Goal: Information Seeking & Learning: Learn about a topic

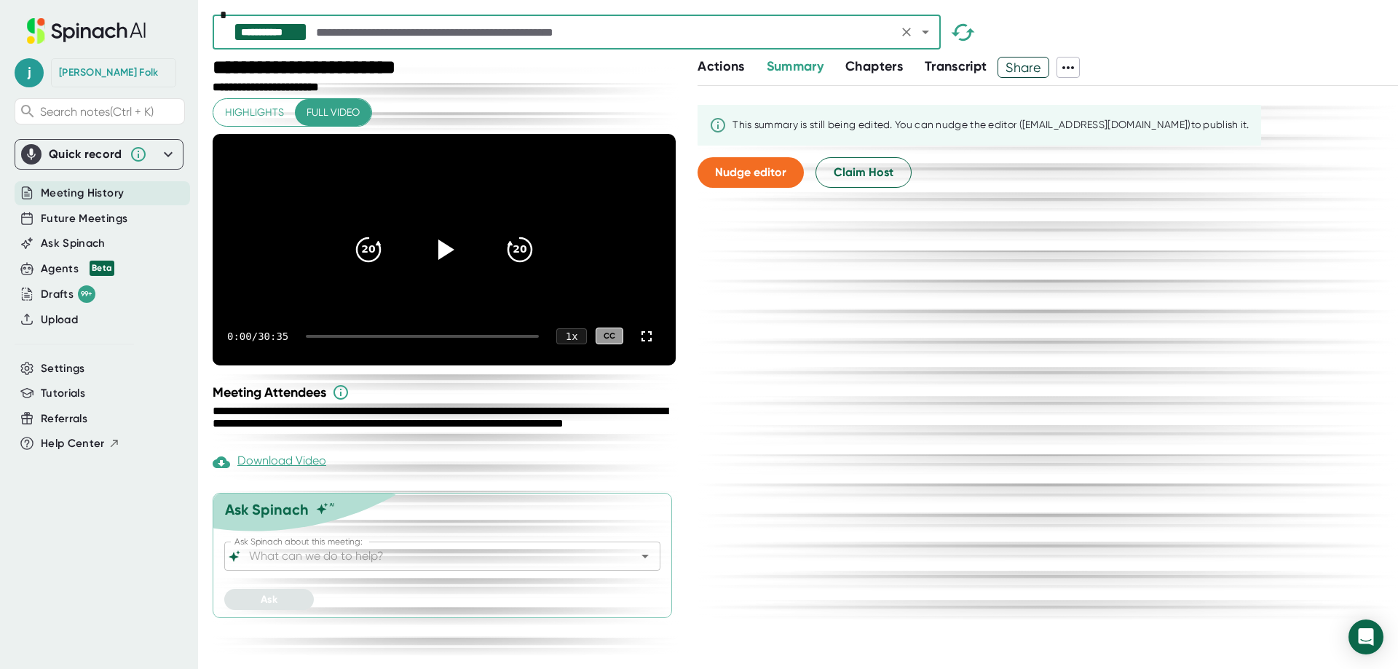
click at [1077, 74] on icon at bounding box center [1067, 67] width 17 height 17
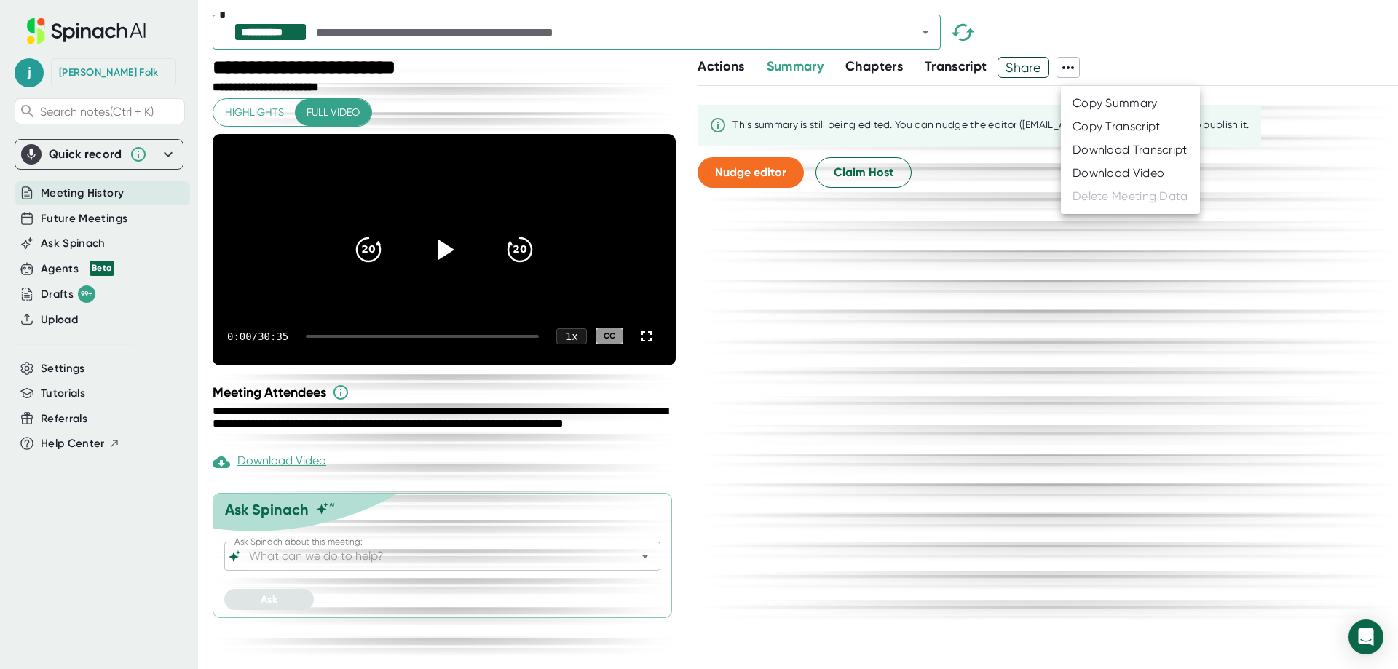
click at [1078, 74] on div at bounding box center [699, 334] width 1398 height 669
click at [546, 566] on input "Ask Spinach about this meeting:" at bounding box center [429, 556] width 367 height 20
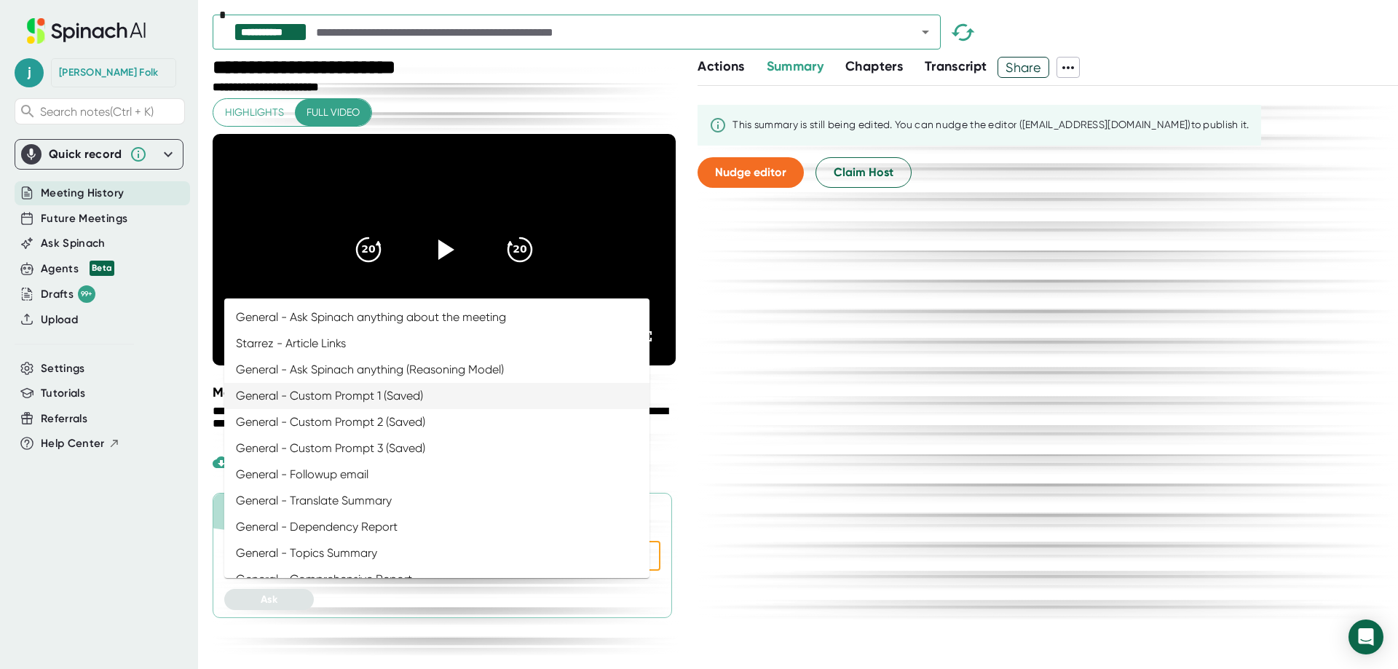
click at [478, 409] on li "General - Custom Prompt 1 (Saved)" at bounding box center [436, 396] width 425 height 26
type input "General - Custom Prompt 1 (Saved)"
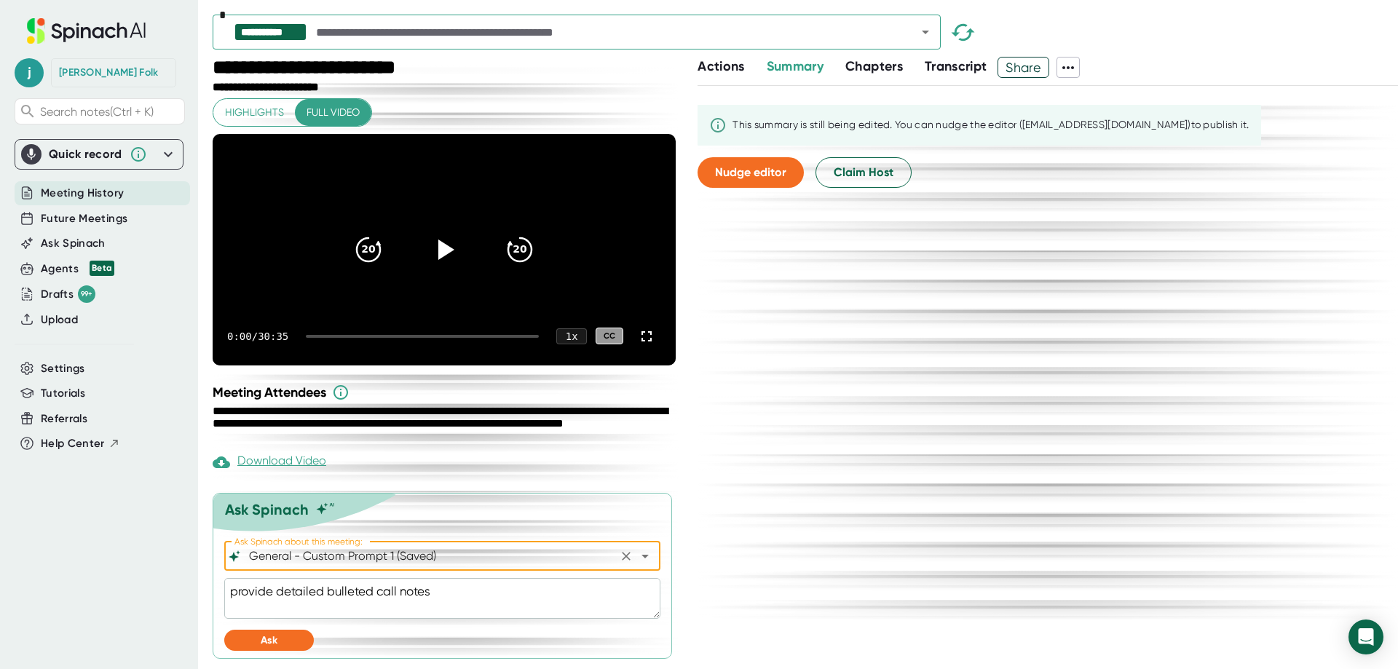
scroll to position [41, 0]
click at [274, 646] on span "Ask" at bounding box center [269, 639] width 17 height 12
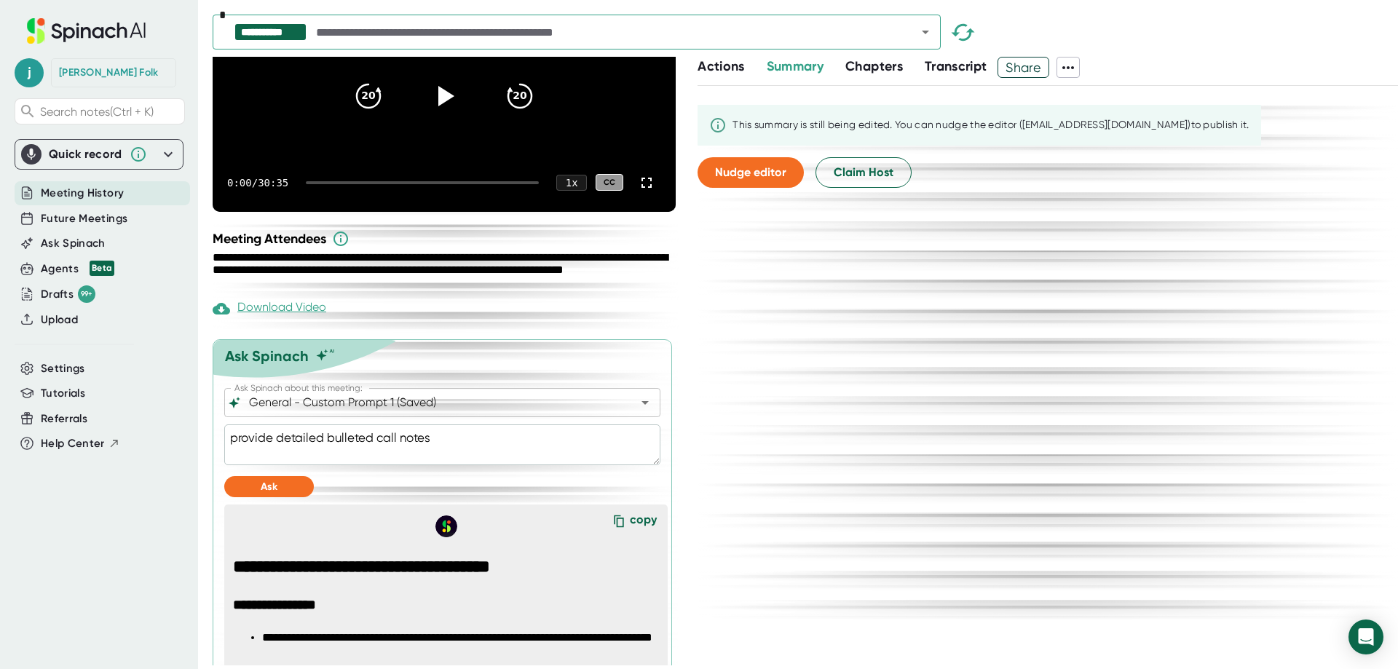
scroll to position [150, 0]
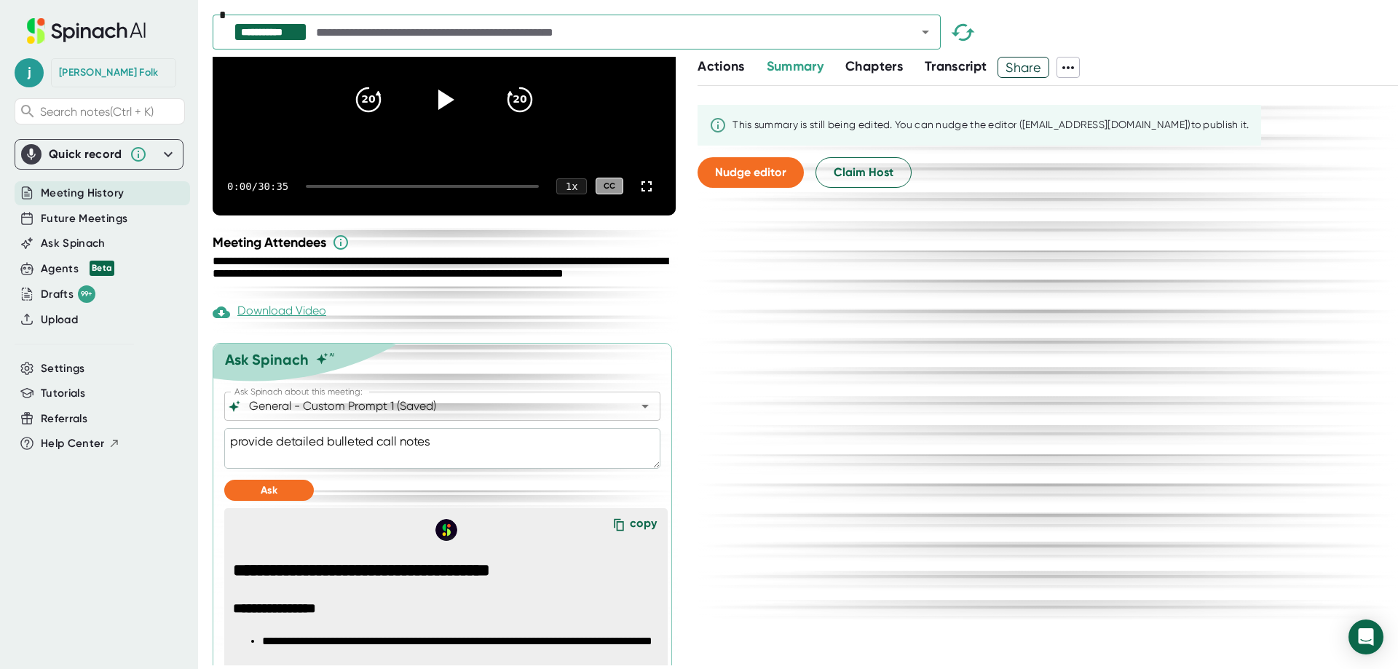
click at [715, 74] on span "Actions" at bounding box center [720, 66] width 47 height 16
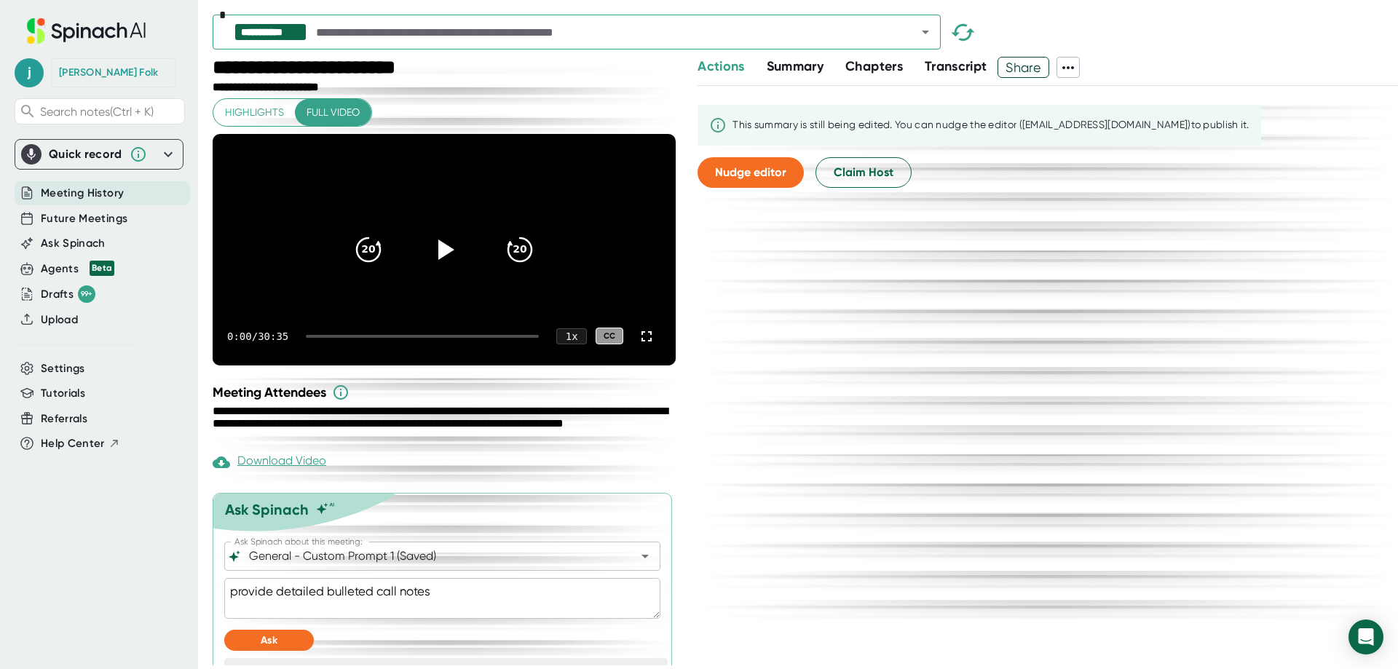
click at [975, 71] on span "Transcript" at bounding box center [956, 66] width 63 height 16
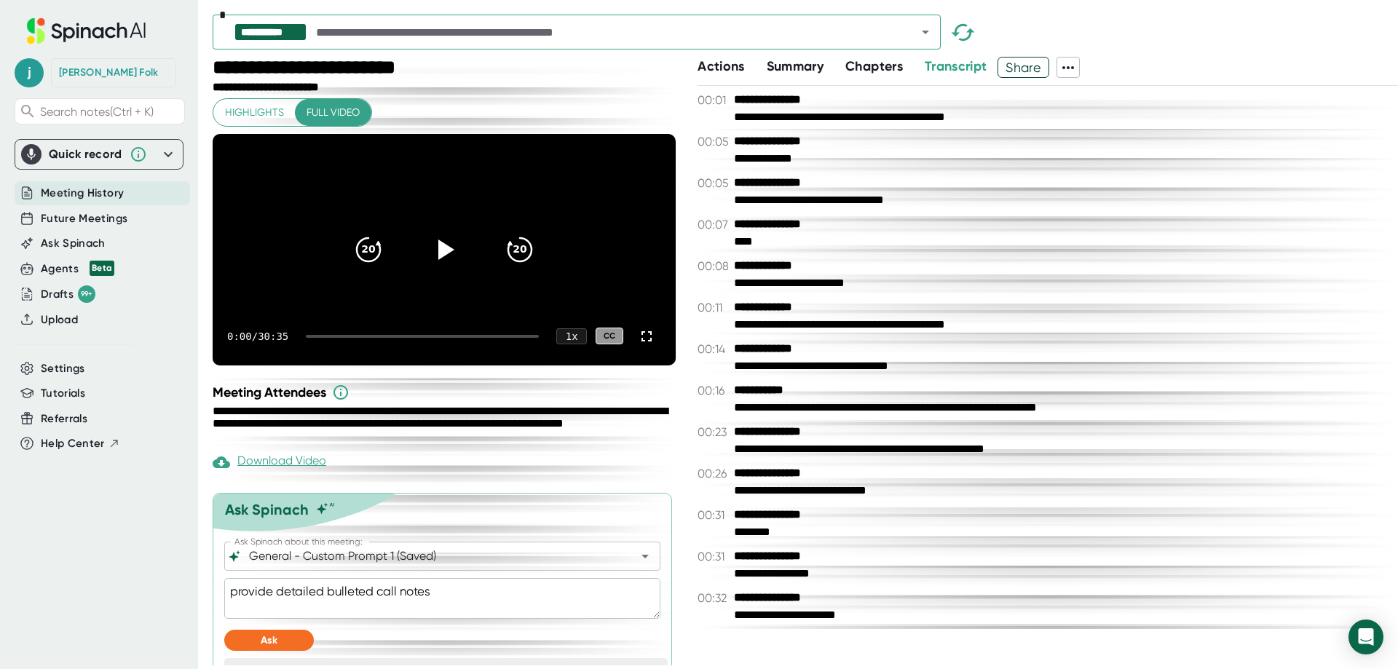
click at [1074, 69] on icon at bounding box center [1068, 67] width 12 height 3
click at [1080, 68] on div at bounding box center [699, 334] width 1398 height 669
click at [436, 33] on input "text" at bounding box center [603, 32] width 580 height 20
click at [459, 446] on div "**********" at bounding box center [441, 425] width 456 height 41
type textarea "x"
